Goal: Information Seeking & Learning: Learn about a topic

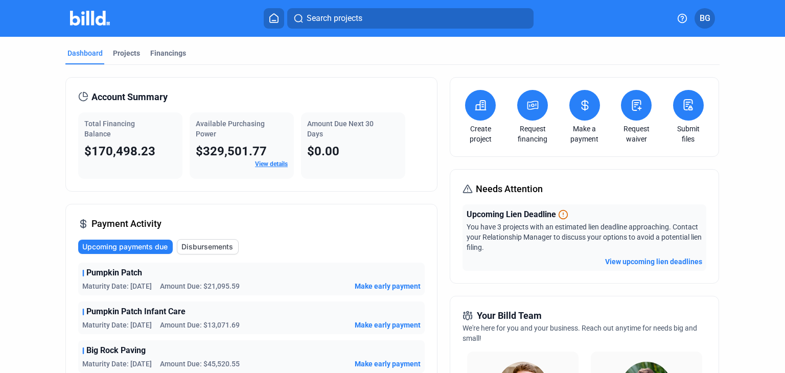
click at [584, 101] on icon at bounding box center [584, 105] width 6 height 10
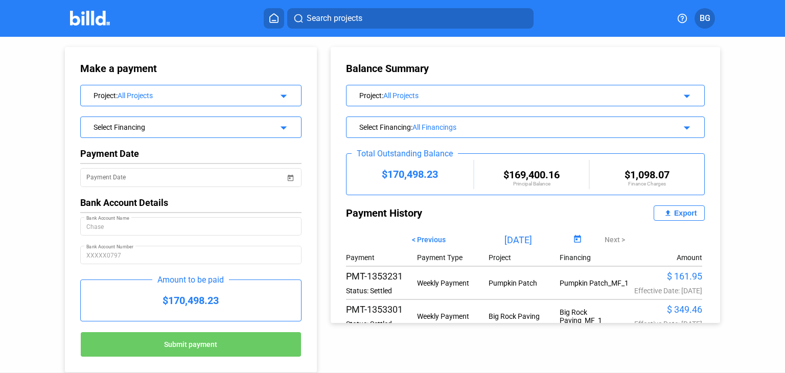
click at [276, 19] on icon at bounding box center [274, 18] width 10 height 10
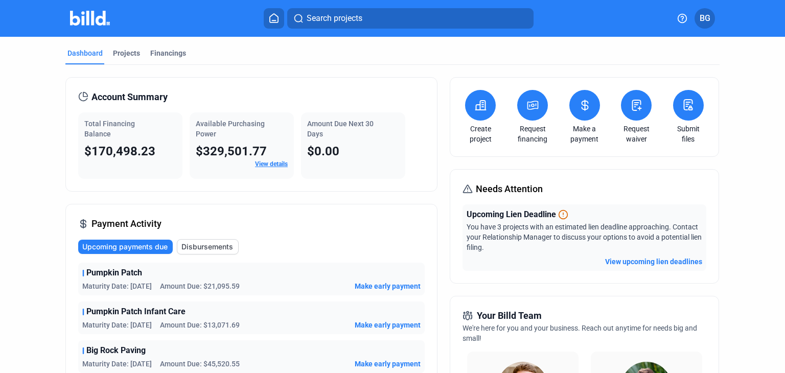
click at [583, 103] on icon at bounding box center [584, 105] width 13 height 12
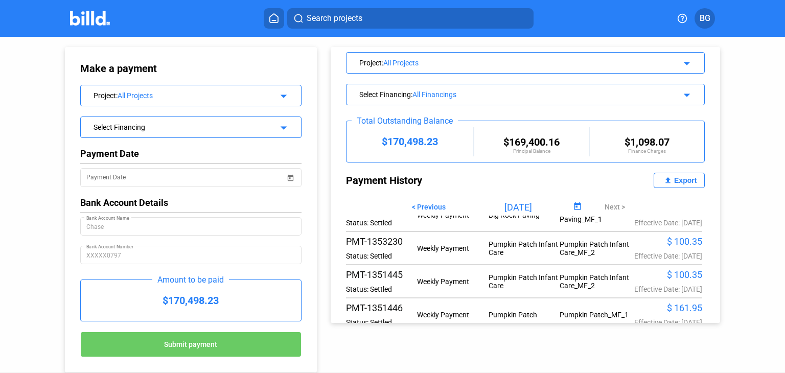
scroll to position [51, 0]
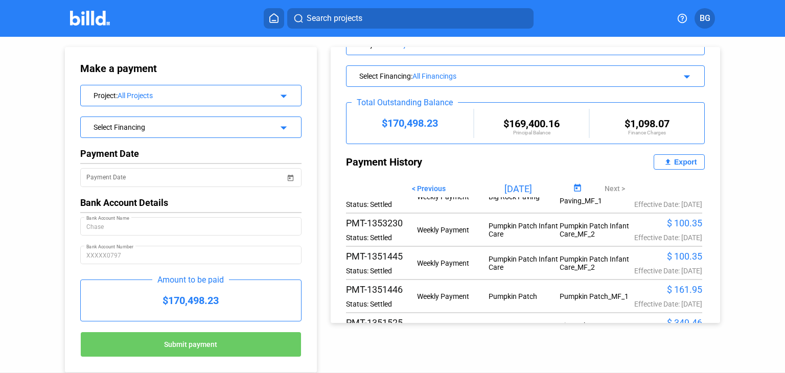
click at [278, 16] on icon at bounding box center [274, 18] width 8 height 9
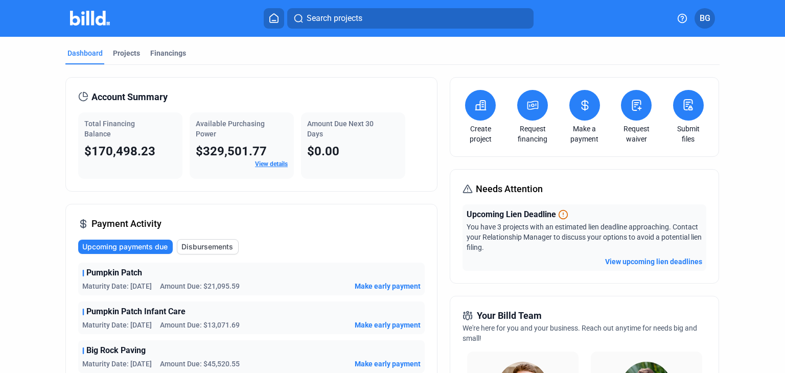
click at [583, 103] on icon at bounding box center [584, 105] width 13 height 12
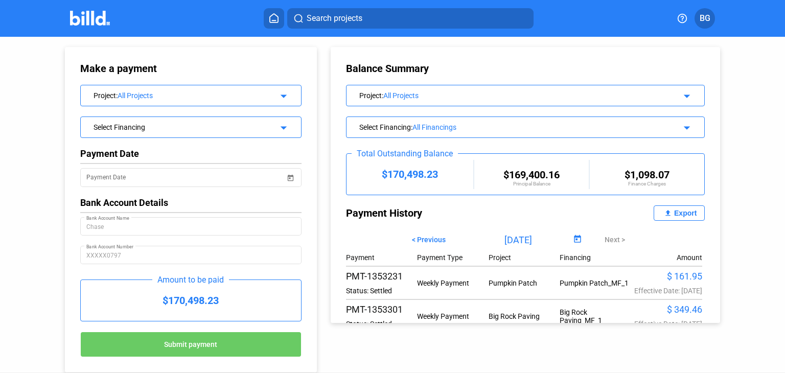
click at [430, 238] on span "< Previous" at bounding box center [429, 239] width 34 height 8
click at [276, 14] on icon at bounding box center [274, 18] width 10 height 10
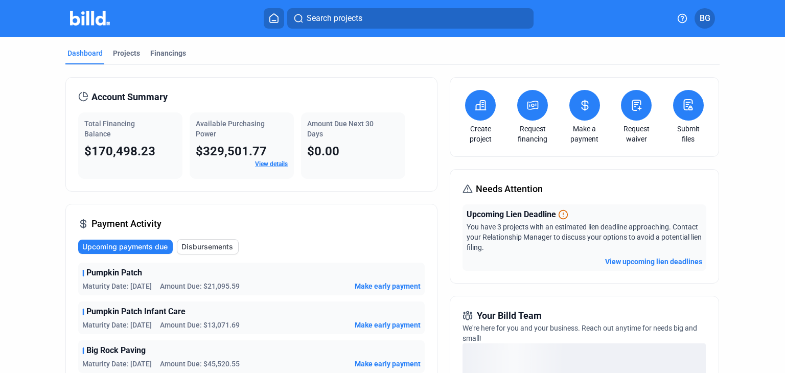
click at [258, 165] on link "View details" at bounding box center [271, 163] width 33 height 7
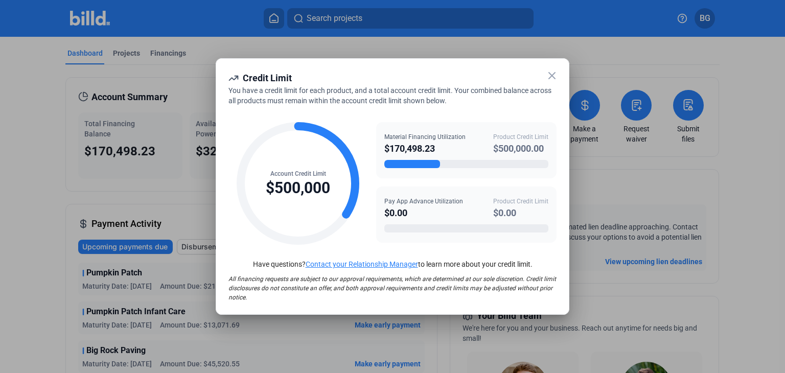
click at [549, 76] on icon at bounding box center [551, 75] width 12 height 12
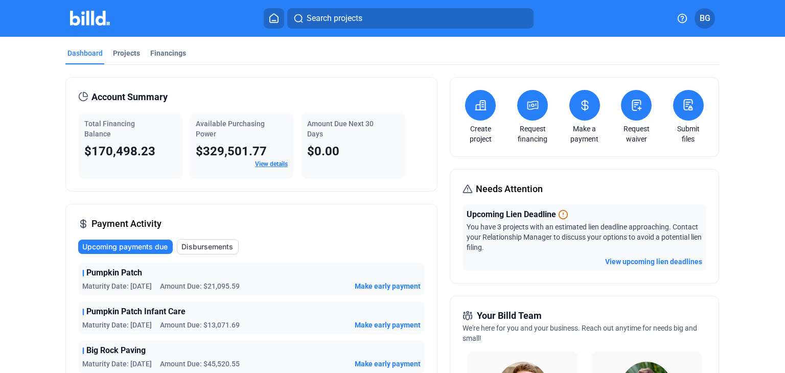
click at [582, 104] on icon at bounding box center [584, 105] width 6 height 10
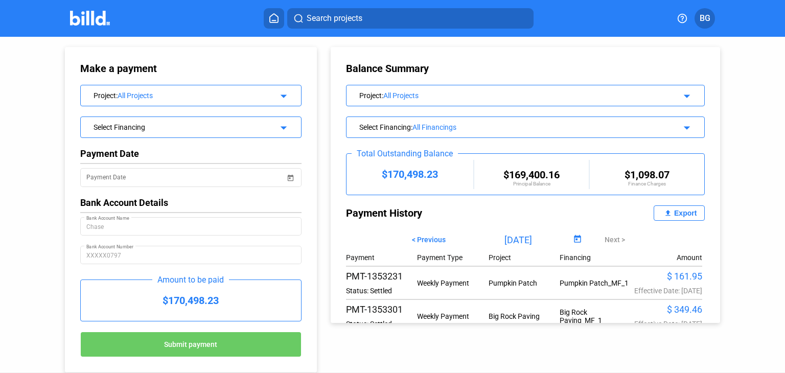
click at [281, 95] on mat-icon "arrow_drop_down" at bounding box center [282, 94] width 12 height 12
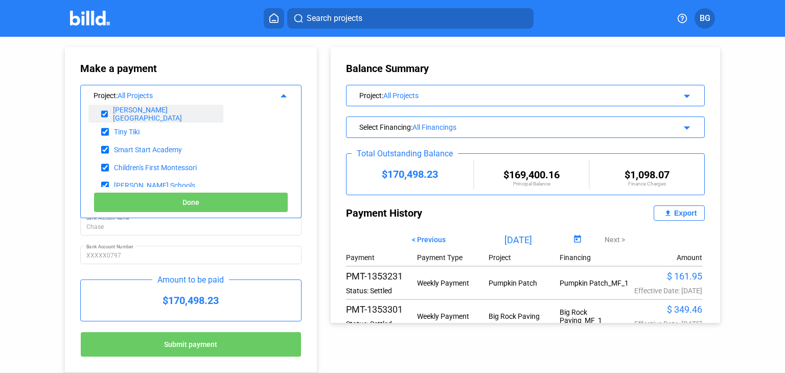
scroll to position [102, 0]
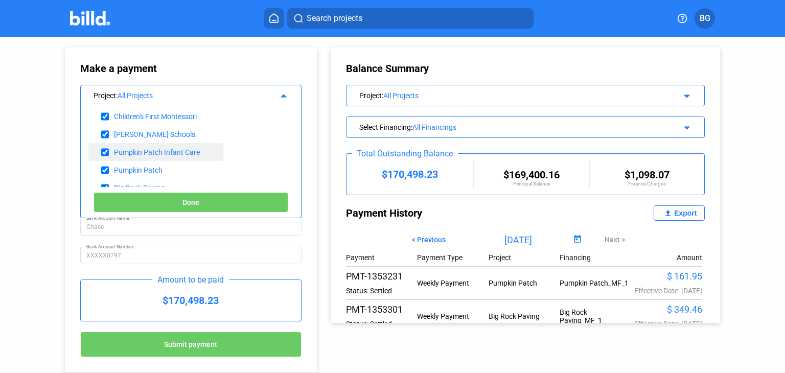
click at [167, 150] on div "Pumpkin Patch Infant Care" at bounding box center [157, 152] width 86 height 8
click at [186, 200] on span "Done" at bounding box center [190, 203] width 17 height 8
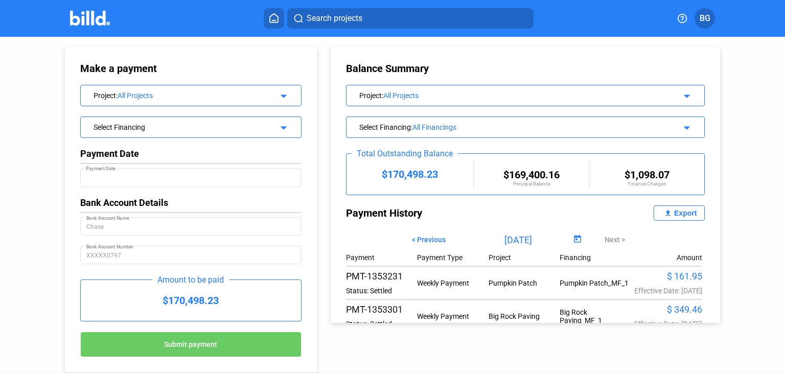
click at [282, 94] on mat-icon "arrow_drop_down" at bounding box center [282, 94] width 12 height 12
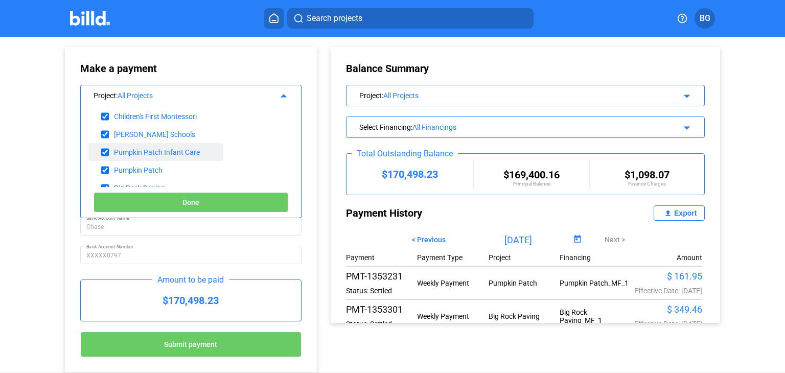
click at [165, 155] on div "Pumpkin Patch Infant Care" at bounding box center [157, 152] width 86 height 8
click at [163, 153] on div "Pumpkin Patch Infant Care" at bounding box center [157, 152] width 86 height 8
click at [104, 152] on input "checkbox" at bounding box center [105, 152] width 8 height 15
checkbox input "false"
click at [141, 152] on div "Pumpkin Patch Infant Care" at bounding box center [157, 152] width 86 height 8
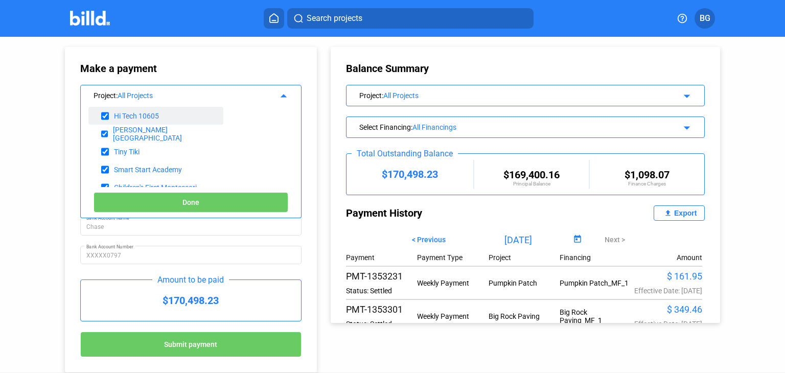
scroll to position [0, 0]
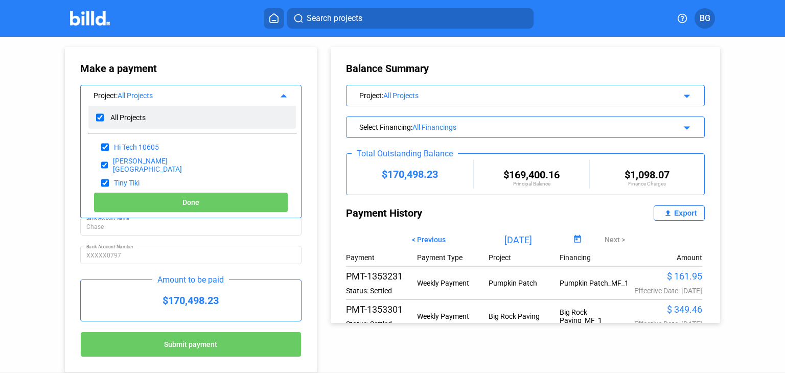
click at [101, 120] on input "checkbox" at bounding box center [100, 117] width 8 height 15
click at [101, 119] on input "checkbox" at bounding box center [100, 117] width 8 height 15
checkbox input "false"
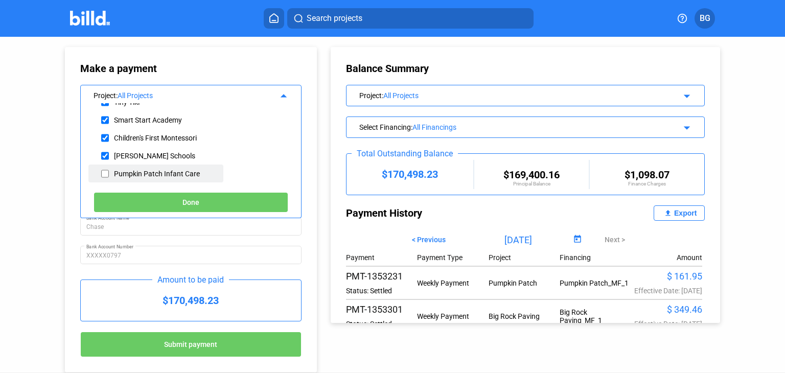
scroll to position [102, 0]
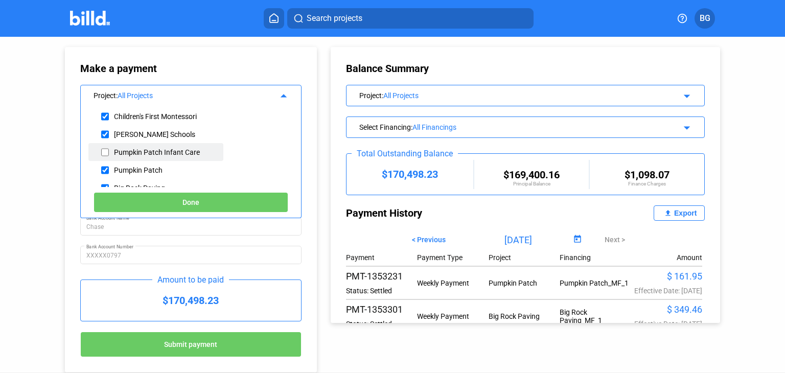
click at [103, 151] on input "checkbox" at bounding box center [105, 152] width 8 height 15
checkbox input "true"
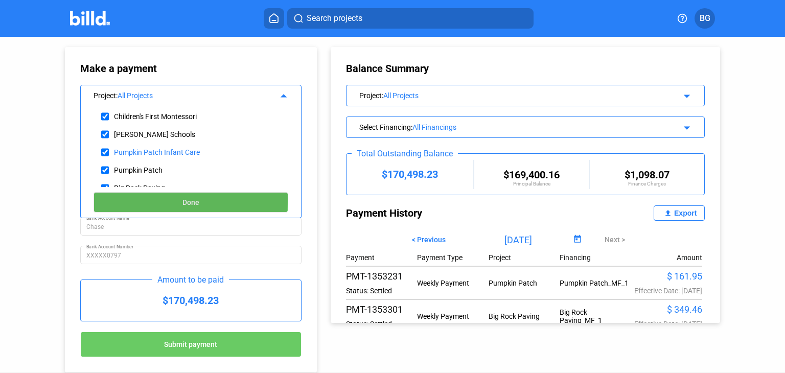
click at [185, 199] on span "Done" at bounding box center [190, 203] width 17 height 8
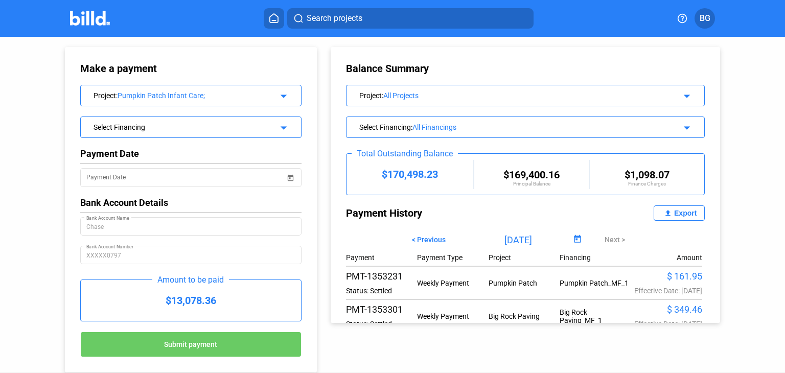
scroll to position [0, 0]
click at [284, 127] on mat-icon "arrow_drop_down" at bounding box center [282, 126] width 12 height 12
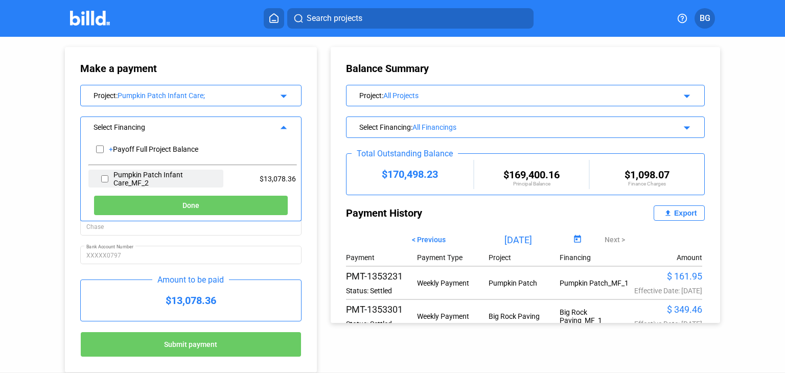
click at [100, 176] on div "Pumpkin Patch Infant Care_MF_2" at bounding box center [155, 179] width 135 height 18
click at [104, 179] on input "checkbox" at bounding box center [104, 178] width 7 height 15
checkbox input "true"
click at [186, 202] on span "Done" at bounding box center [190, 206] width 17 height 8
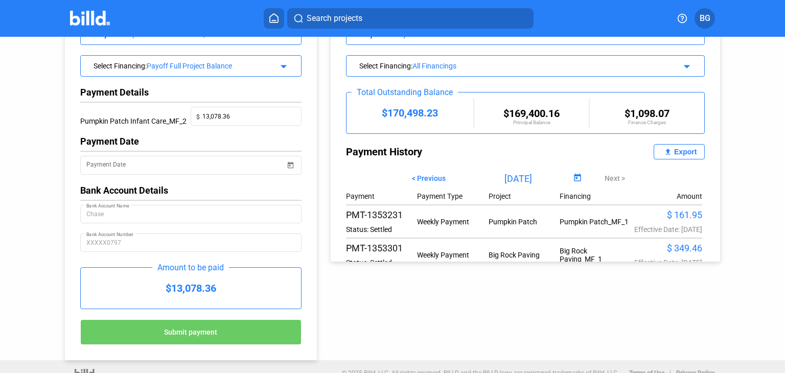
scroll to position [74, 0]
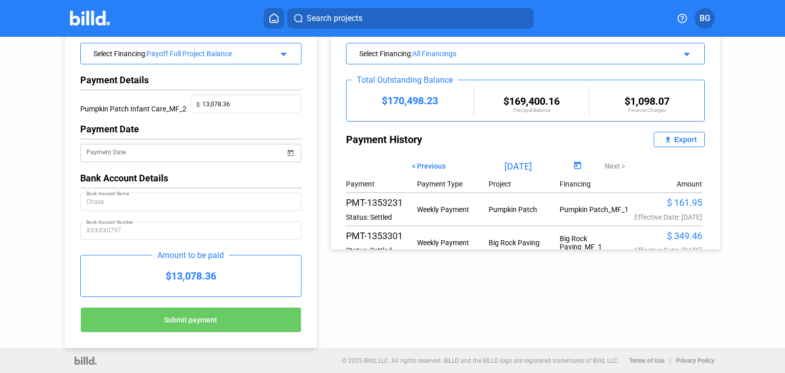
click at [290, 151] on span "Open calendar" at bounding box center [290, 146] width 25 height 25
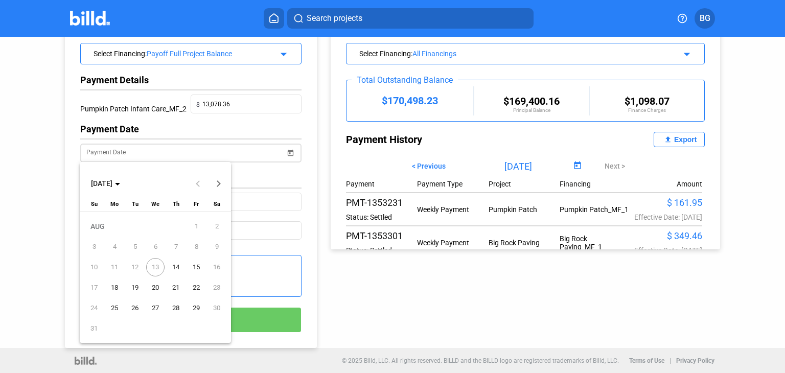
click at [290, 151] on div at bounding box center [392, 186] width 785 height 373
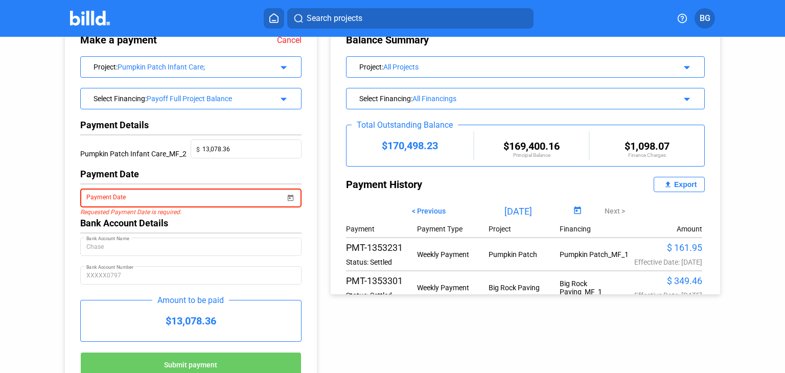
scroll to position [0, 0]
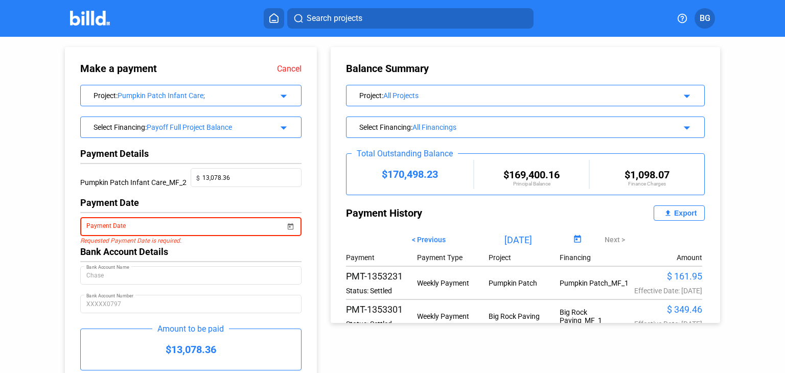
click at [287, 68] on link "Cancel" at bounding box center [289, 69] width 25 height 10
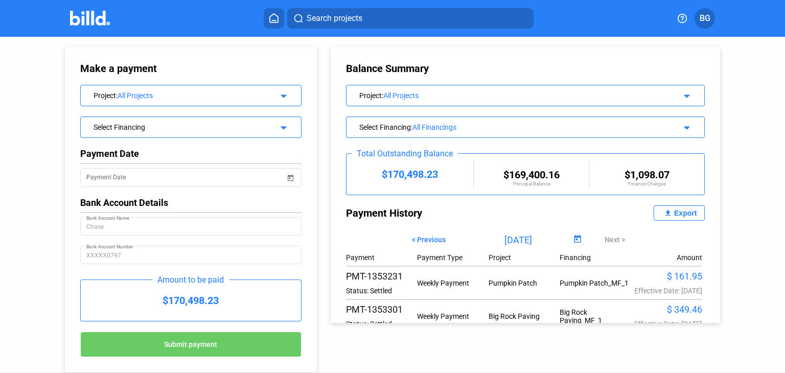
click at [679, 93] on mat-icon "arrow_drop_down" at bounding box center [685, 94] width 12 height 12
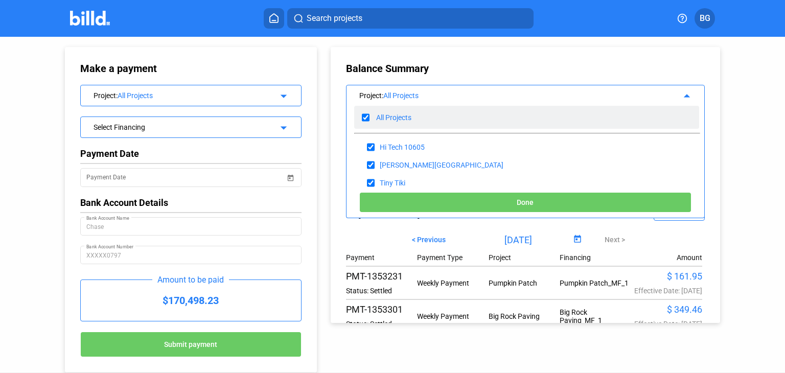
click at [362, 115] on input "checkbox" at bounding box center [366, 117] width 8 height 15
checkbox input "false"
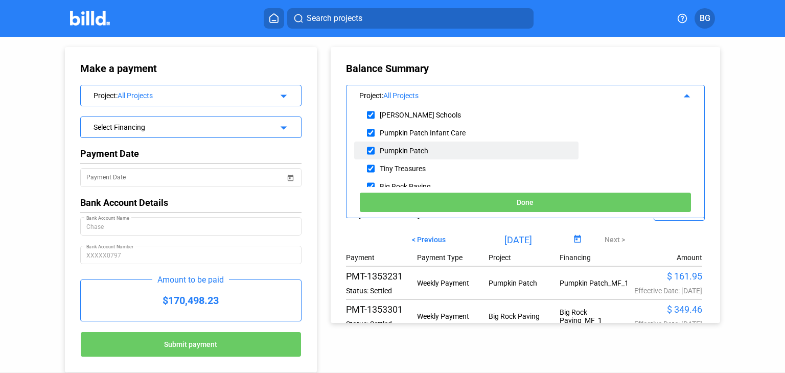
scroll to position [132, 0]
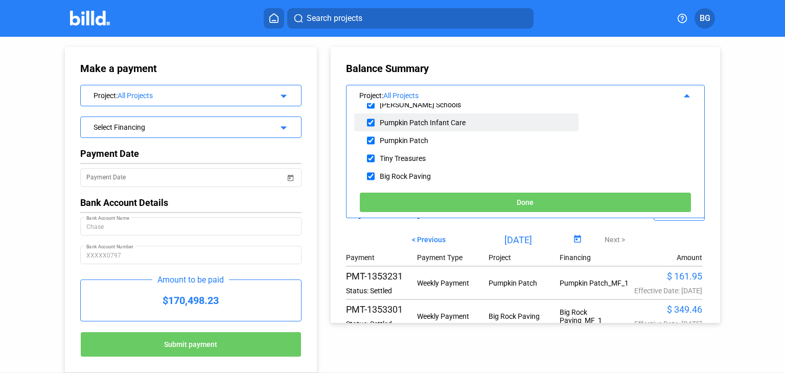
click at [370, 122] on input "checkbox" at bounding box center [371, 122] width 8 height 15
checkbox input "true"
click at [521, 199] on span "Done" at bounding box center [524, 203] width 17 height 8
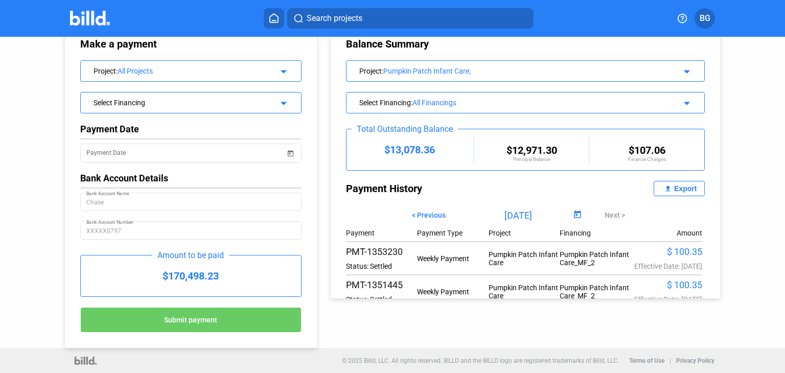
scroll to position [47, 0]
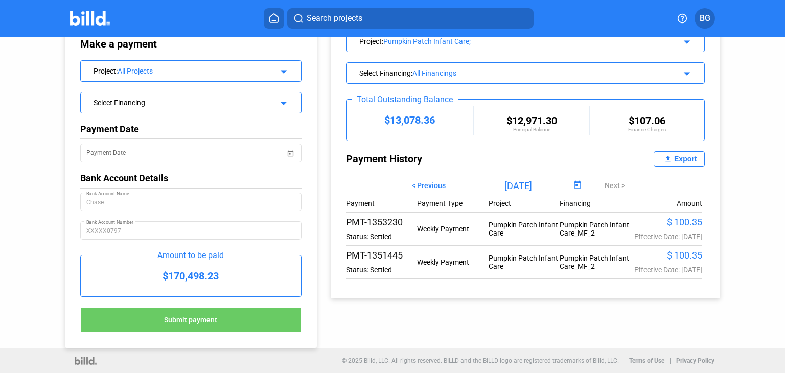
click at [567, 173] on span "Open calendar" at bounding box center [577, 185] width 25 height 25
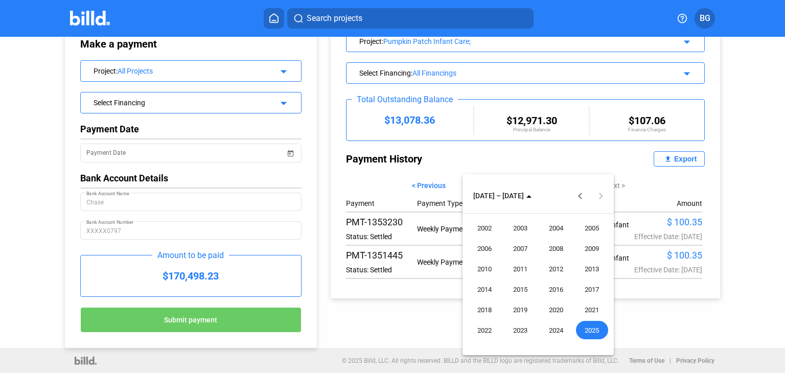
click at [567, 165] on div at bounding box center [392, 186] width 785 height 373
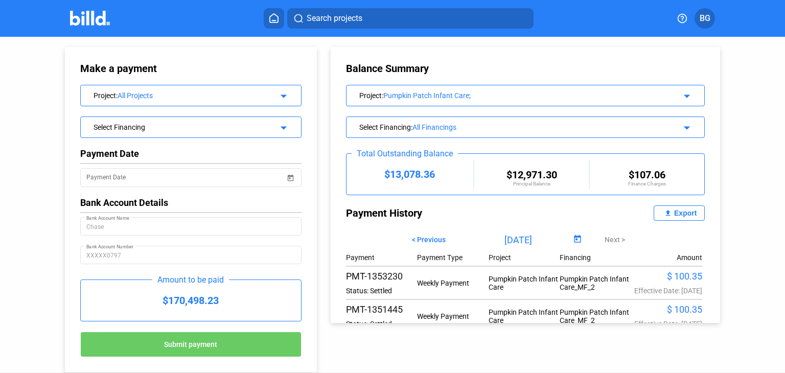
scroll to position [0, 0]
click at [704, 19] on span "BG" at bounding box center [704, 18] width 11 height 12
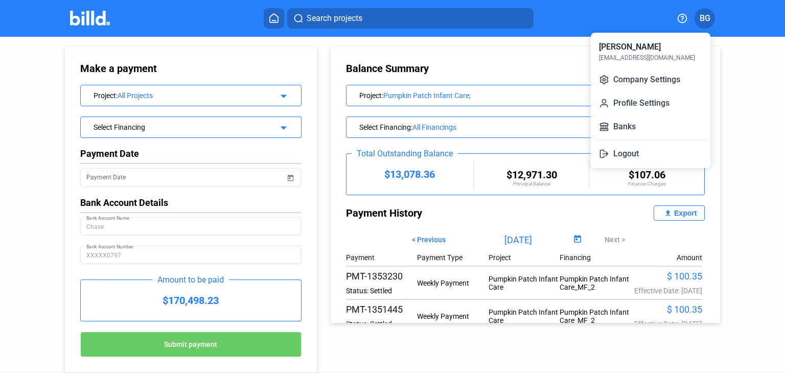
click at [704, 19] on div at bounding box center [392, 186] width 785 height 373
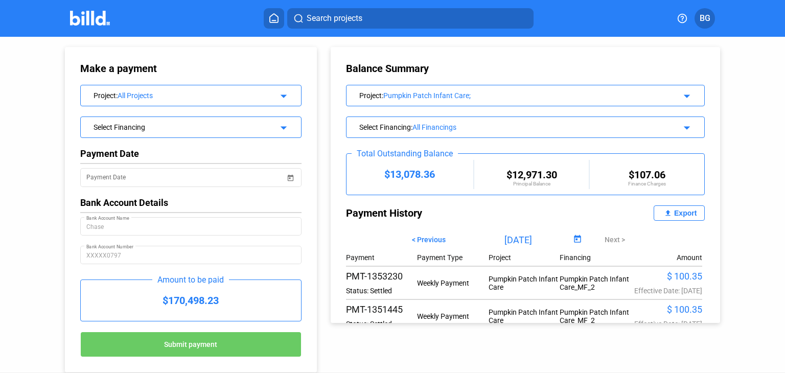
click at [682, 17] on icon at bounding box center [682, 18] width 10 height 10
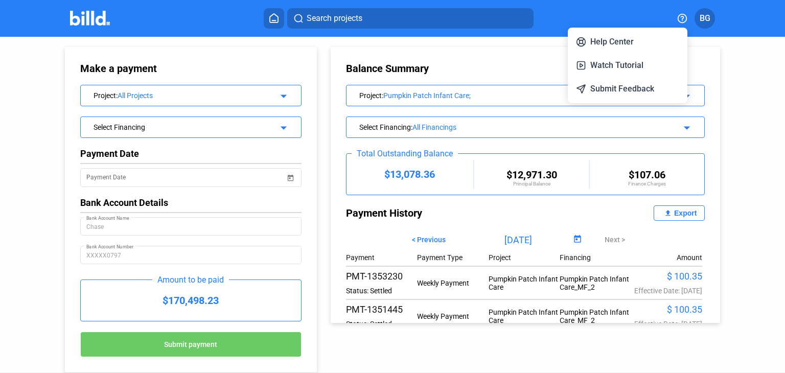
click at [680, 17] on div at bounding box center [392, 186] width 785 height 373
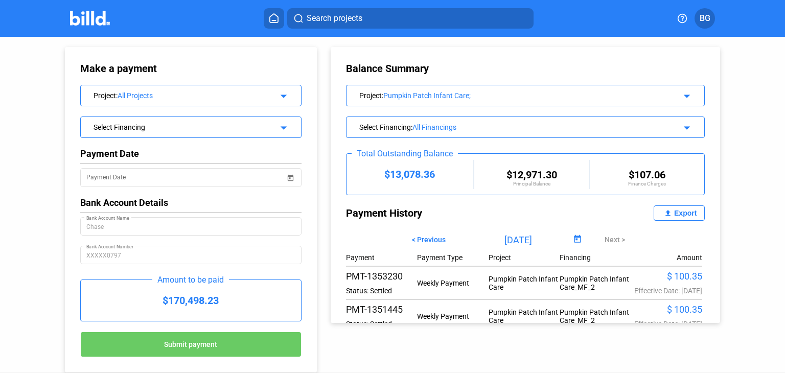
click at [274, 16] on icon at bounding box center [274, 18] width 10 height 10
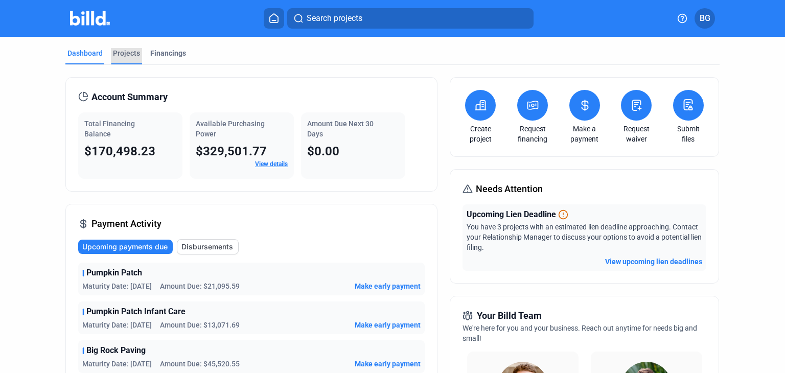
click at [121, 54] on div "Projects" at bounding box center [126, 53] width 27 height 10
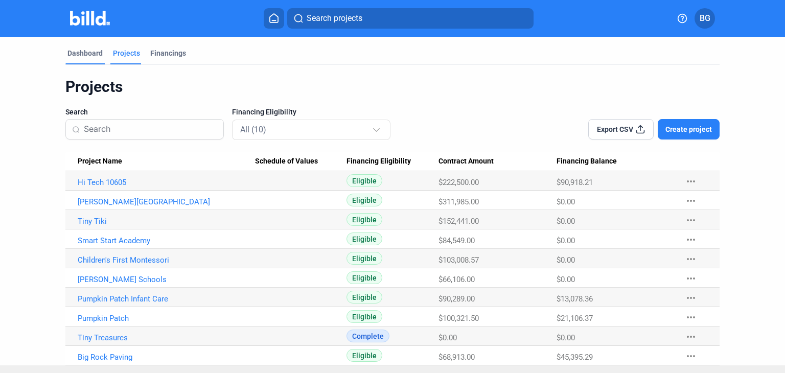
click at [92, 55] on div "Dashboard" at bounding box center [84, 53] width 35 height 10
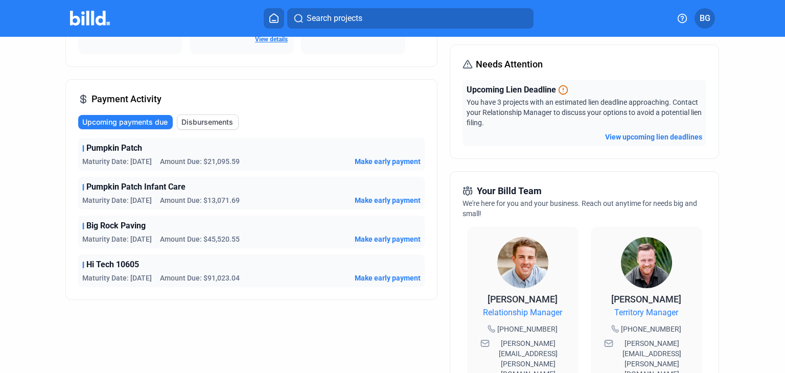
scroll to position [102, 0]
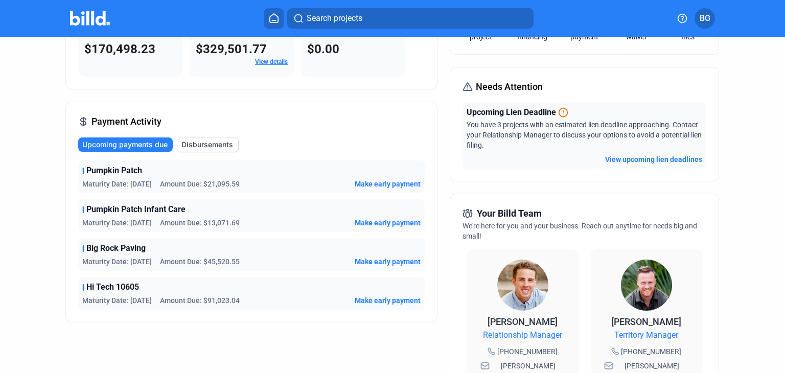
click at [197, 145] on span "Disbursements" at bounding box center [207, 144] width 52 height 10
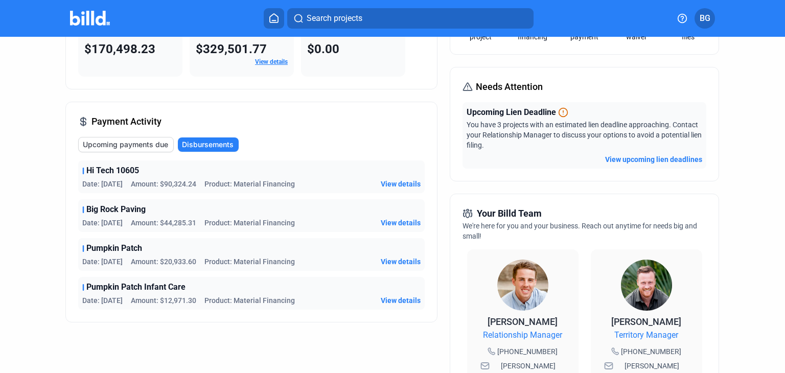
click at [411, 183] on span "View details" at bounding box center [401, 184] width 40 height 10
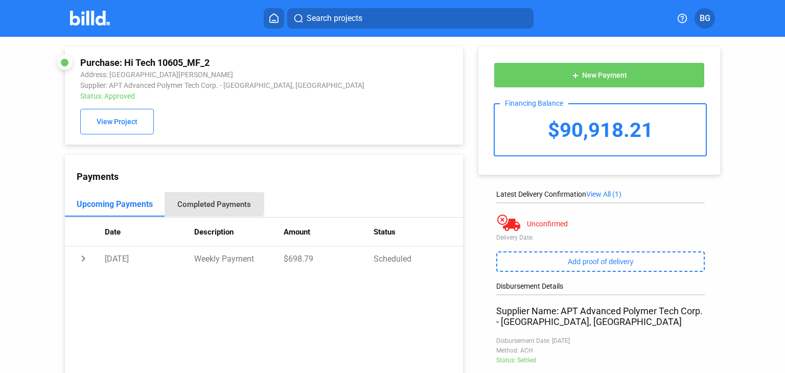
click at [207, 205] on div "Completed Payments" at bounding box center [214, 204] width 74 height 9
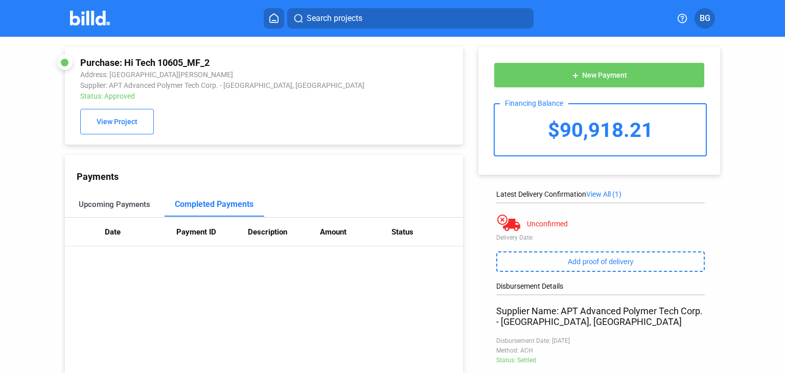
click at [93, 208] on div "Upcoming Payments" at bounding box center [115, 204] width 72 height 9
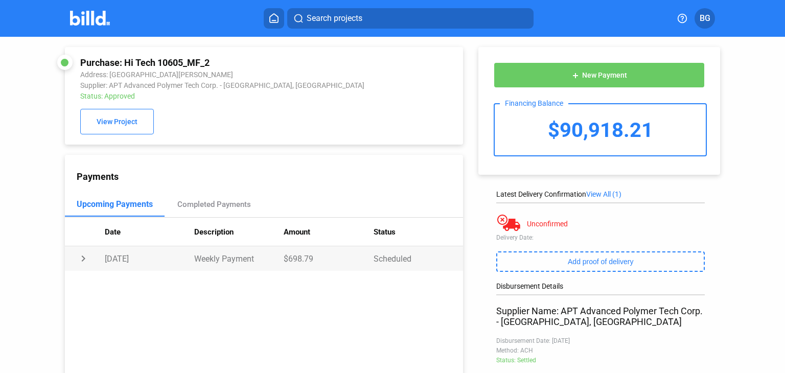
click at [81, 261] on td "chevron_right" at bounding box center [85, 258] width 40 height 25
click at [82, 260] on td "expand_more" at bounding box center [85, 258] width 40 height 25
click at [680, 15] on icon at bounding box center [682, 18] width 9 height 9
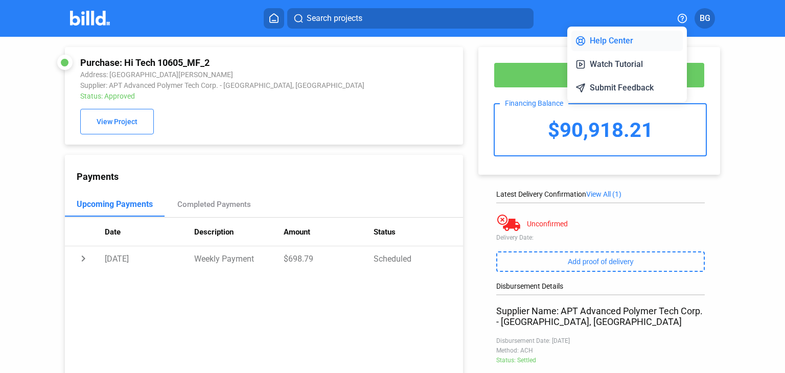
click at [618, 38] on button "Help Center" at bounding box center [626, 41] width 111 height 20
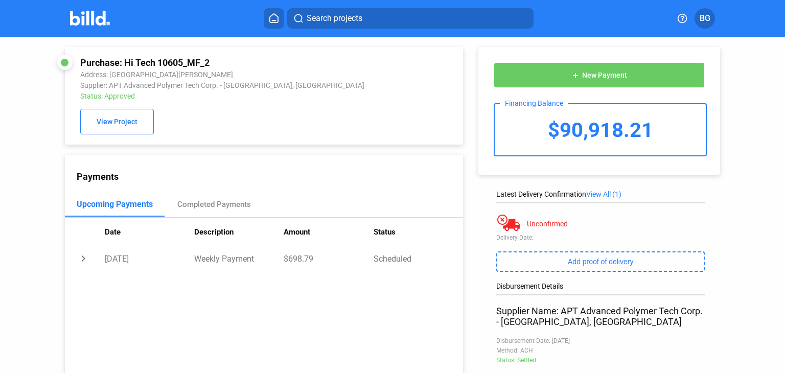
click at [681, 15] on icon at bounding box center [682, 18] width 10 height 10
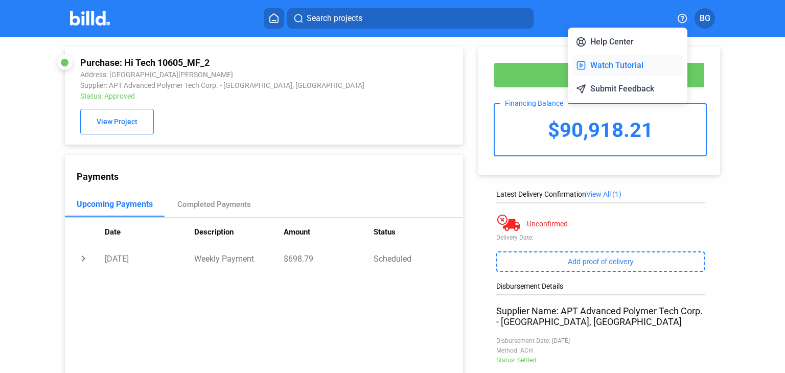
click at [623, 62] on button "Watch Tutorial" at bounding box center [627, 65] width 111 height 20
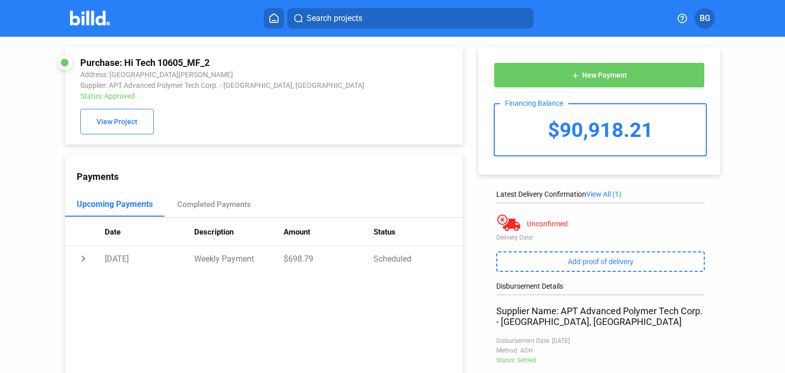
click at [684, 19] on icon at bounding box center [682, 18] width 10 height 10
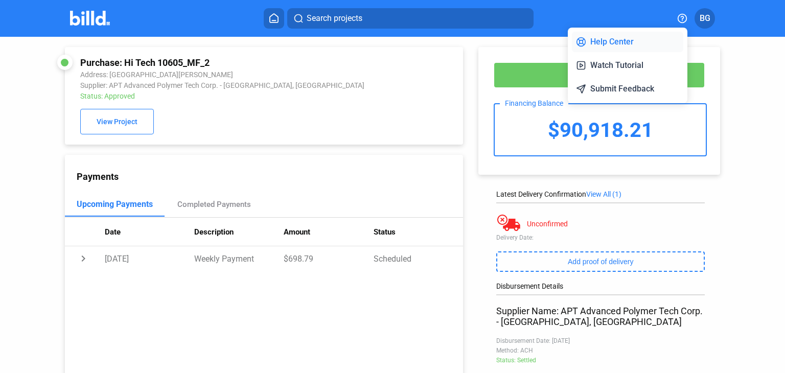
click at [617, 41] on button "Help Center" at bounding box center [627, 42] width 111 height 20
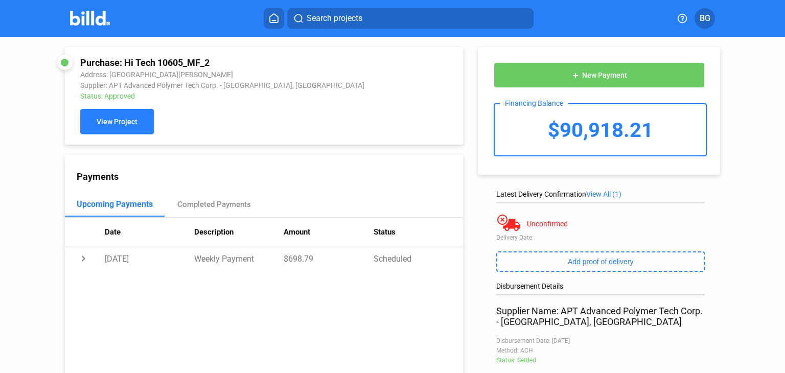
click at [122, 119] on span "View Project" at bounding box center [117, 122] width 41 height 8
click at [276, 17] on icon at bounding box center [274, 18] width 10 height 10
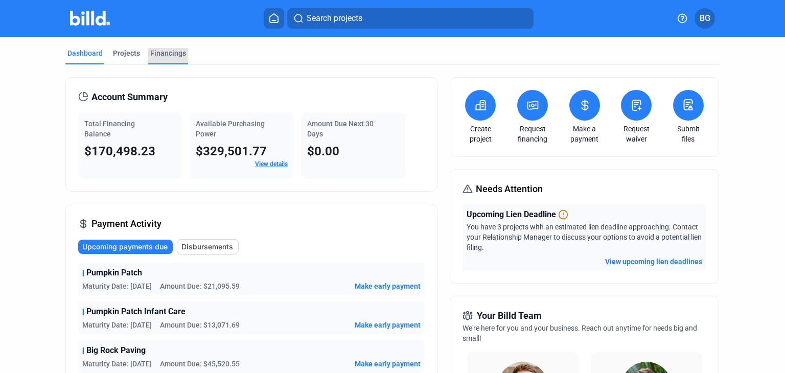
click at [159, 56] on div "Financings" at bounding box center [168, 53] width 36 height 10
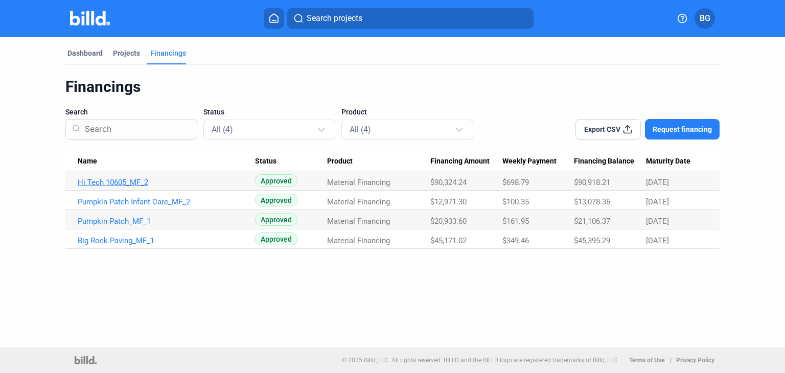
click at [114, 180] on link "Hi Tech 10605_MF_2" at bounding box center [166, 182] width 177 height 9
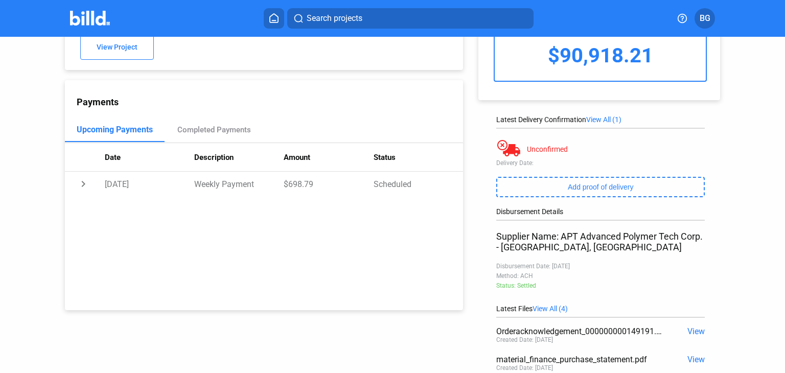
scroll to position [51, 0]
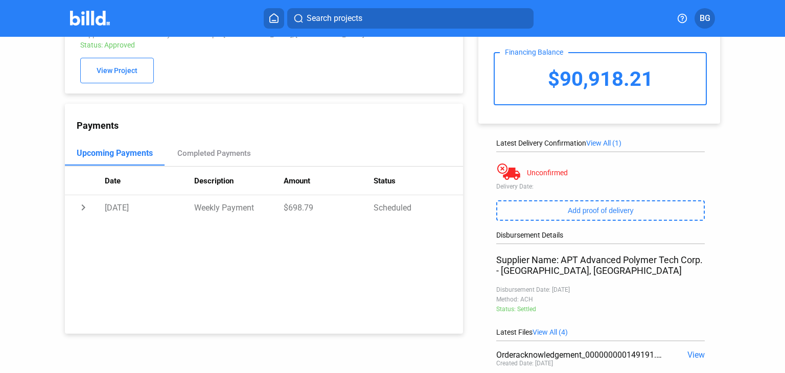
click at [270, 18] on icon at bounding box center [274, 18] width 8 height 9
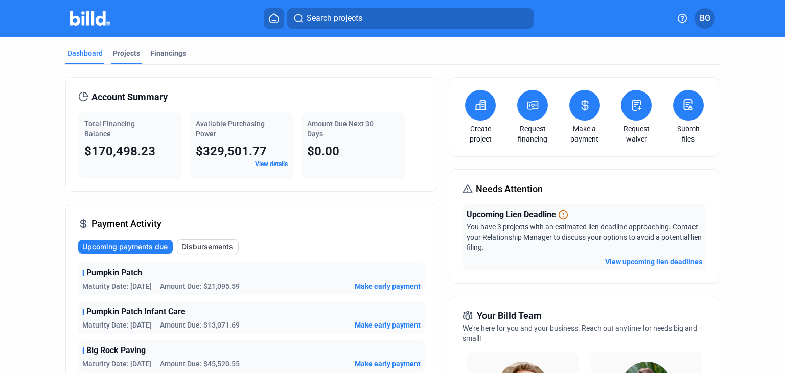
click at [125, 52] on div "Projects" at bounding box center [126, 53] width 27 height 10
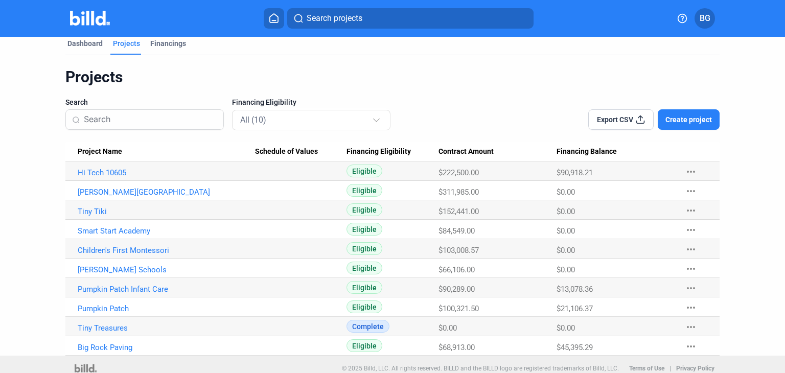
scroll to position [18, 0]
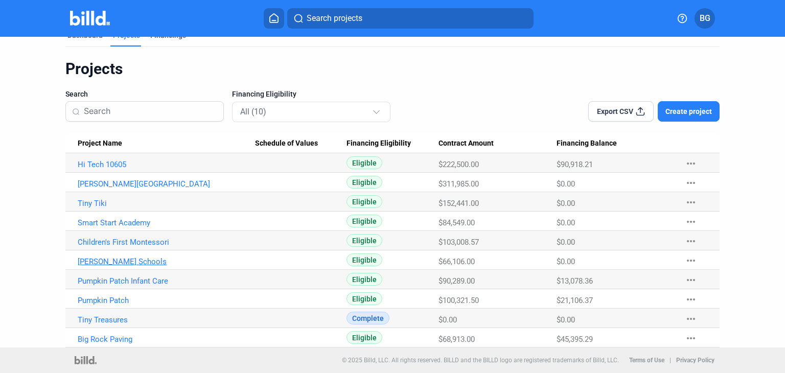
click at [109, 169] on link "Goddard Schools" at bounding box center [166, 164] width 177 height 9
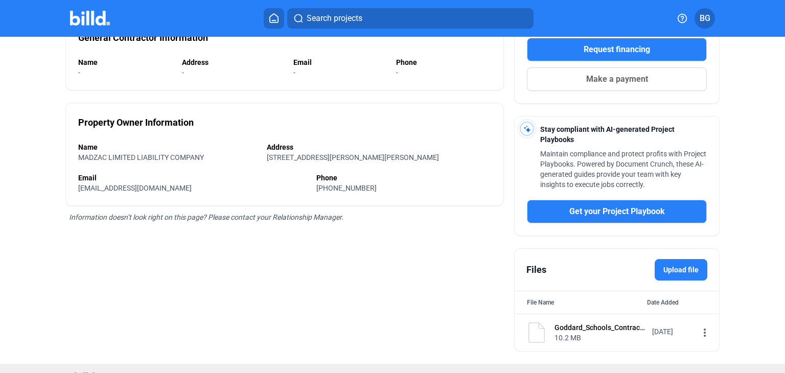
scroll to position [202, 0]
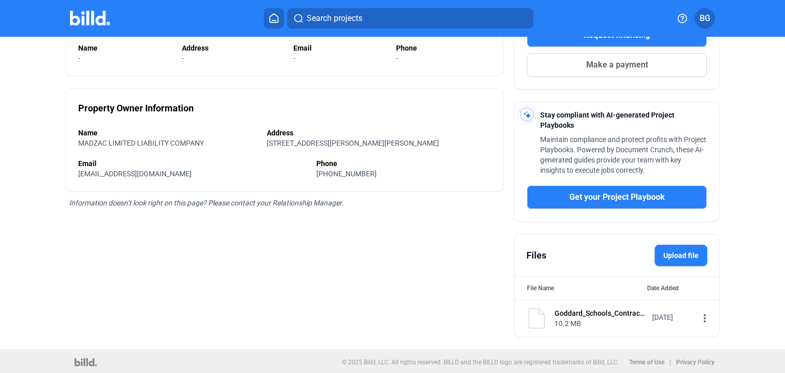
click at [698, 317] on mat-icon "more_vert" at bounding box center [704, 318] width 12 height 12
click at [576, 335] on span "View" at bounding box center [575, 335] width 15 height 8
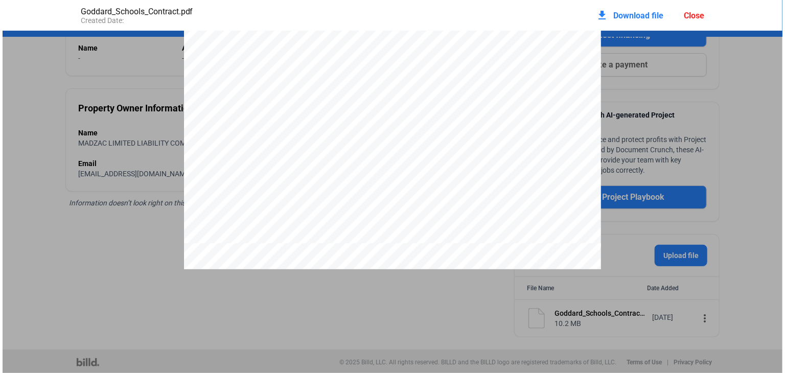
scroll to position [3545, 0]
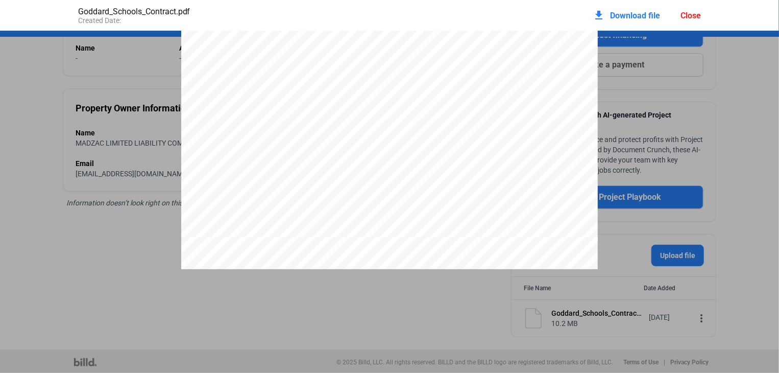
click at [354, 318] on pdf-viewer at bounding box center [389, 180] width 779 height 298
click at [693, 14] on div "Close" at bounding box center [691, 16] width 20 height 10
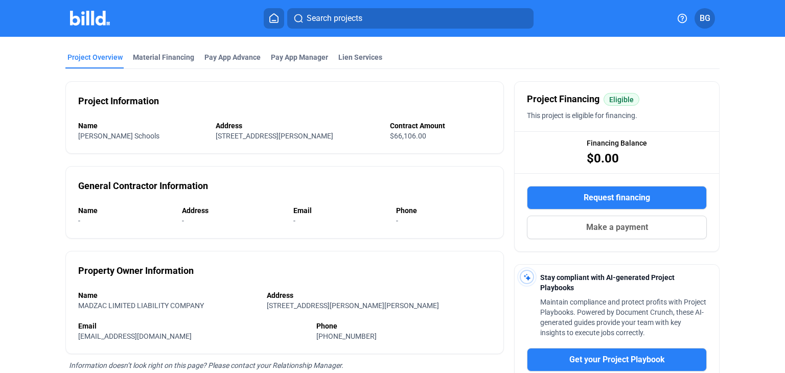
scroll to position [0, 0]
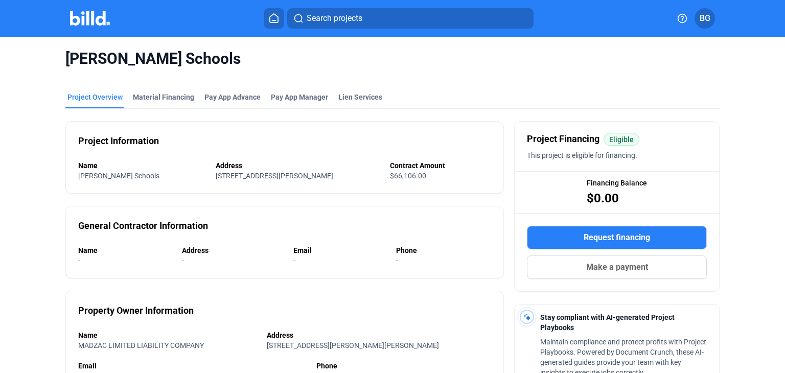
click at [279, 15] on icon at bounding box center [274, 18] width 10 height 10
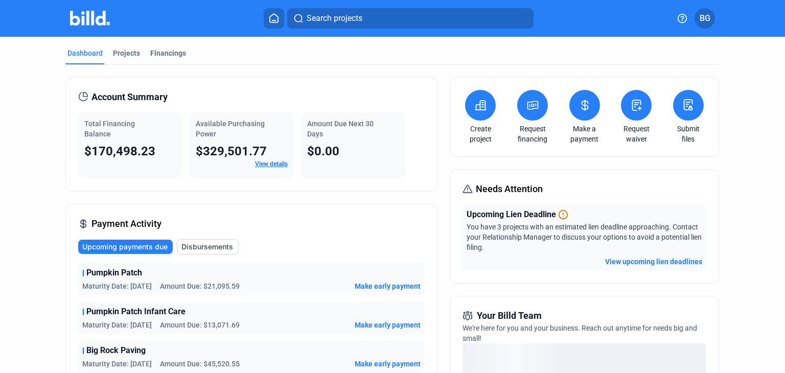
drag, startPoint x: 121, startPoint y: 54, endPoint x: 124, endPoint y: 66, distance: 12.6
click at [121, 53] on div "Projects" at bounding box center [126, 53] width 27 height 10
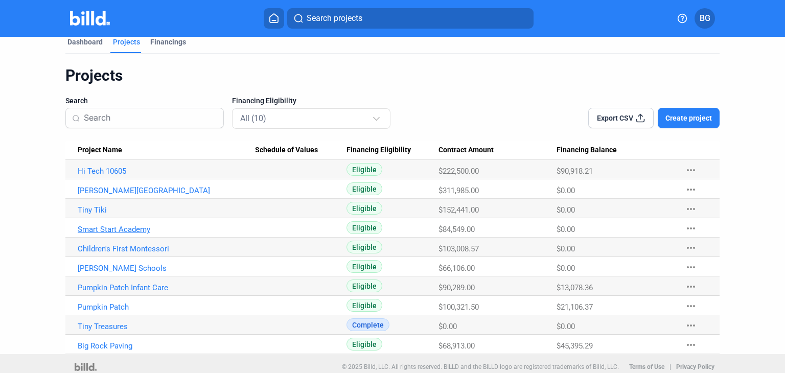
scroll to position [18, 0]
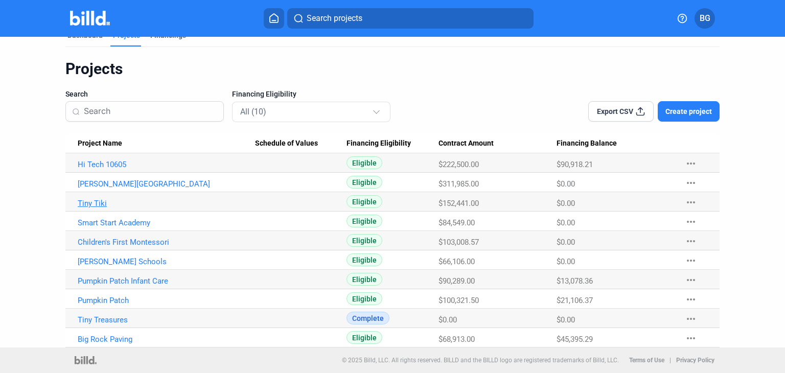
click at [88, 169] on link "Tiny Tiki" at bounding box center [166, 164] width 177 height 9
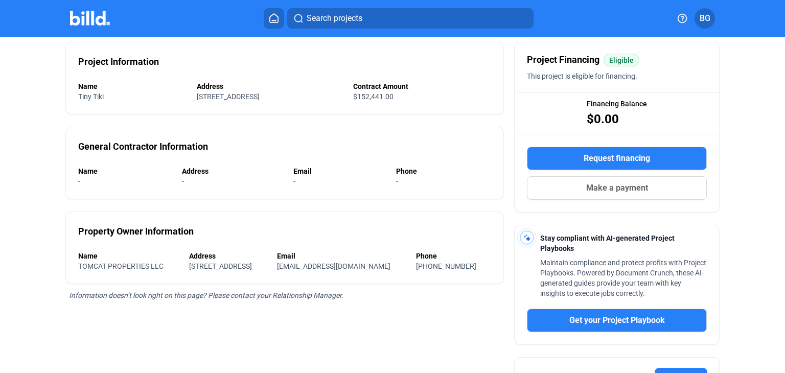
scroll to position [202, 0]
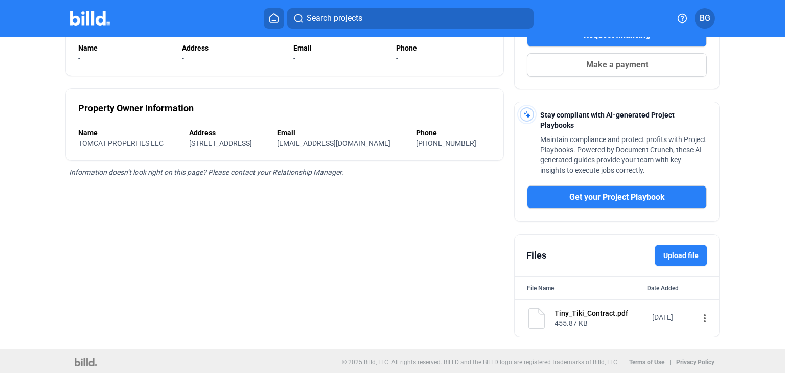
click at [698, 317] on mat-icon "more_vert" at bounding box center [704, 318] width 12 height 12
click at [574, 336] on span "View" at bounding box center [575, 335] width 15 height 8
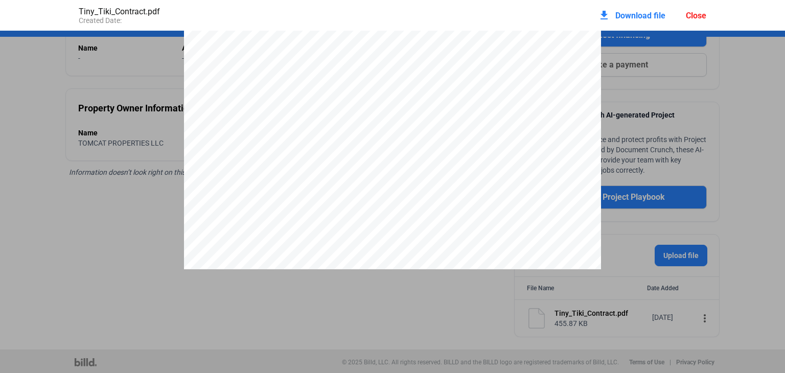
scroll to position [4398, 0]
drag, startPoint x: 692, startPoint y: 15, endPoint x: 689, endPoint y: 25, distance: 10.0
click at [692, 15] on div "Close" at bounding box center [695, 16] width 20 height 10
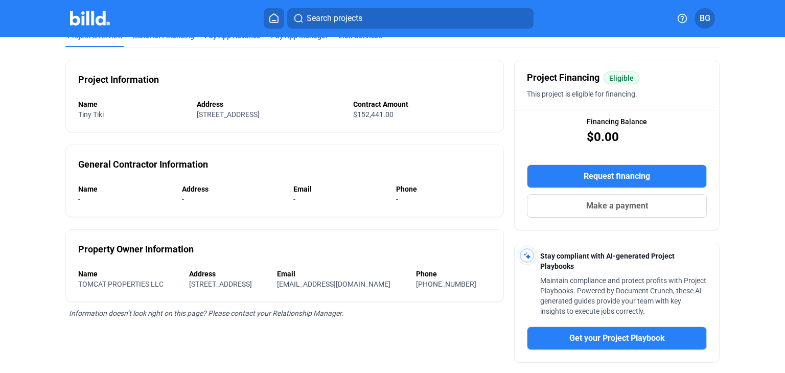
scroll to position [0, 0]
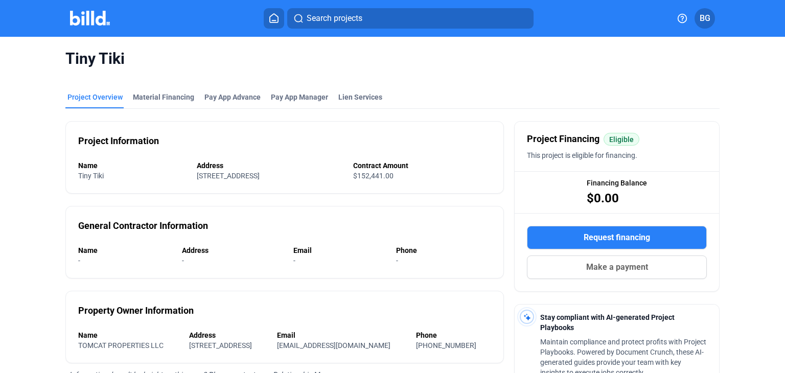
click at [271, 15] on icon at bounding box center [274, 18] width 10 height 10
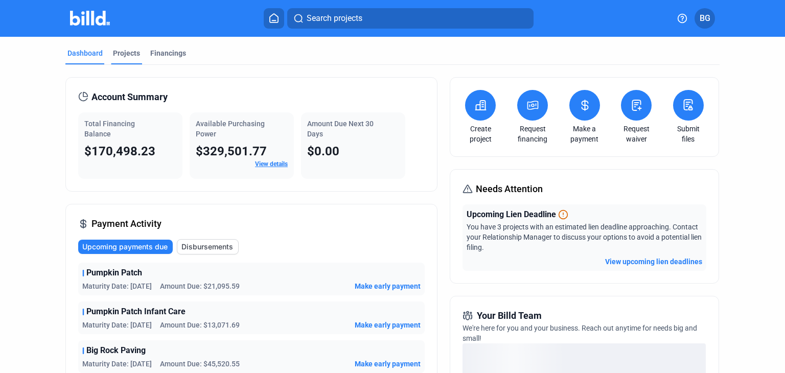
click at [127, 52] on div "Projects" at bounding box center [126, 53] width 27 height 10
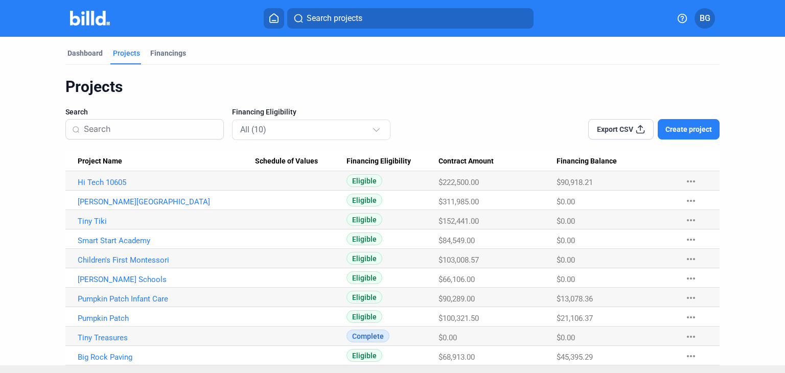
scroll to position [18, 0]
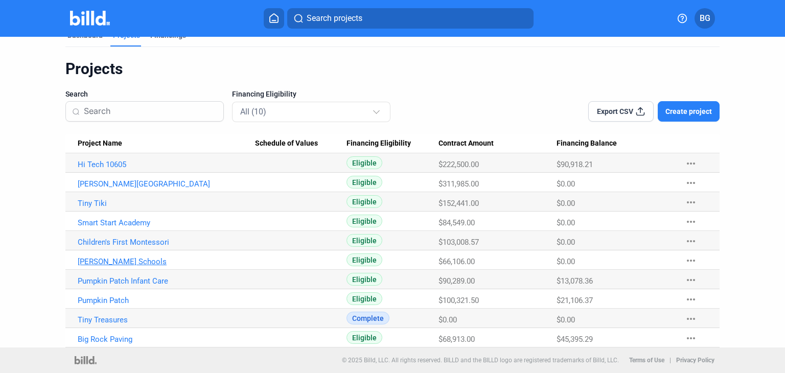
click at [98, 169] on link "Goddard Schools" at bounding box center [166, 164] width 177 height 9
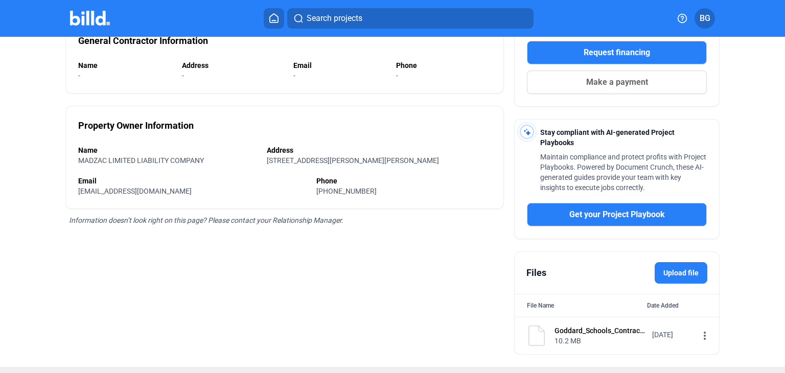
scroll to position [202, 0]
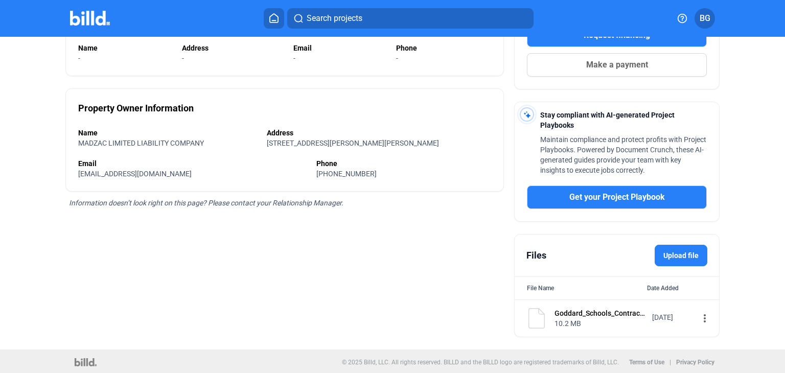
click at [698, 317] on mat-icon "more_vert" at bounding box center [704, 318] width 12 height 12
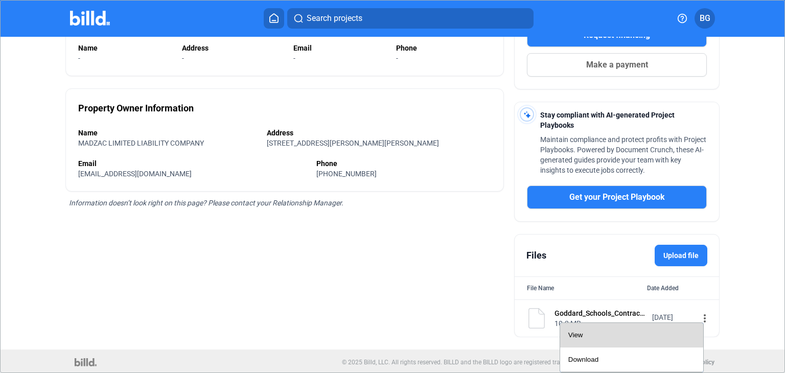
click at [577, 335] on span "View" at bounding box center [575, 335] width 15 height 8
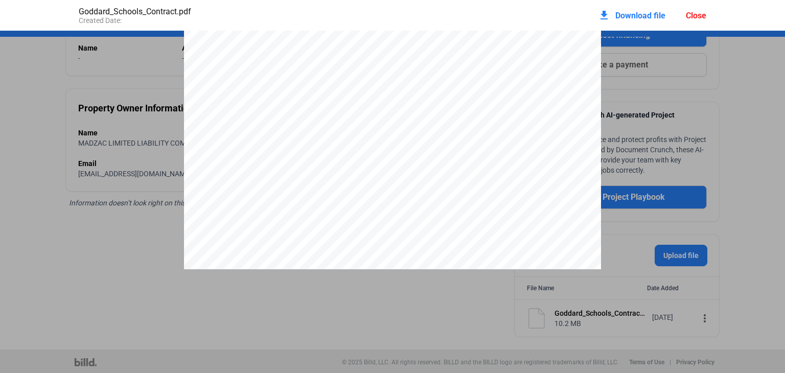
scroll to position [312, 0]
click at [689, 15] on div "Close" at bounding box center [695, 16] width 20 height 10
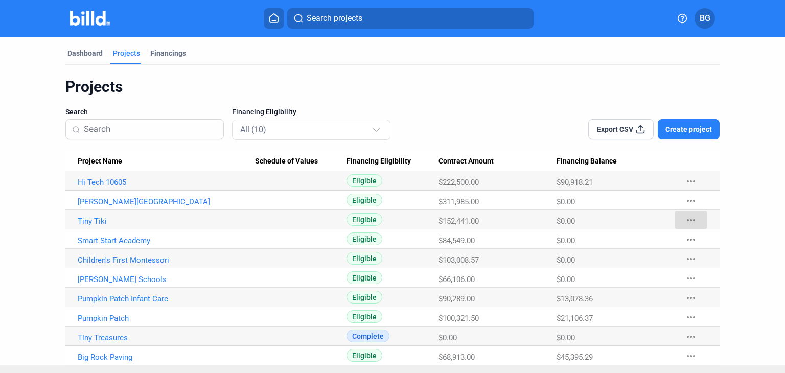
click at [685, 218] on mat-icon "more_horiz" at bounding box center [690, 220] width 12 height 12
click at [685, 218] on div at bounding box center [392, 186] width 785 height 373
click at [85, 187] on link "Tiny Tiki" at bounding box center [166, 182] width 177 height 9
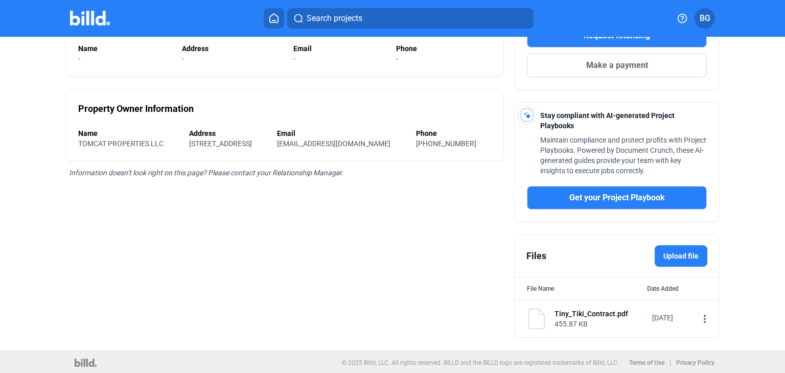
scroll to position [202, 0]
click at [698, 317] on mat-icon "more_vert" at bounding box center [704, 318] width 12 height 12
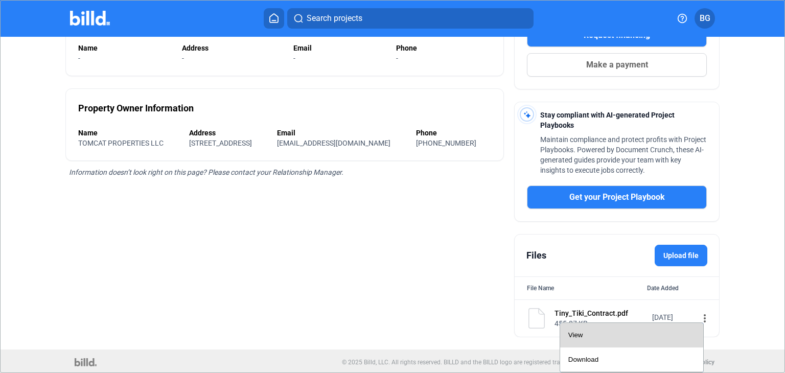
click at [573, 334] on span "View" at bounding box center [575, 335] width 15 height 8
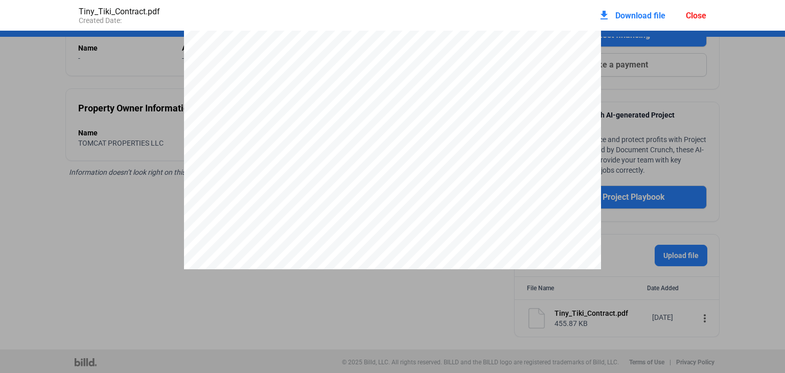
scroll to position [4398, 0]
drag, startPoint x: 377, startPoint y: 172, endPoint x: 270, endPoint y: 184, distance: 107.9
drag, startPoint x: 270, startPoint y: 184, endPoint x: 694, endPoint y: 17, distance: 455.6
click at [694, 17] on div "Close" at bounding box center [695, 16] width 20 height 10
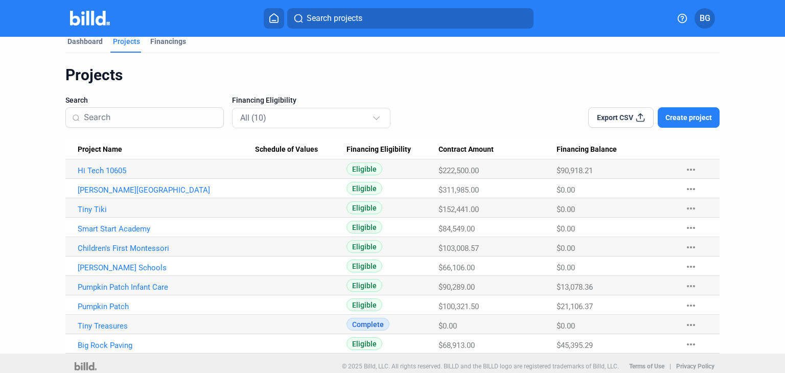
scroll to position [18, 0]
